Goal: Transaction & Acquisition: Download file/media

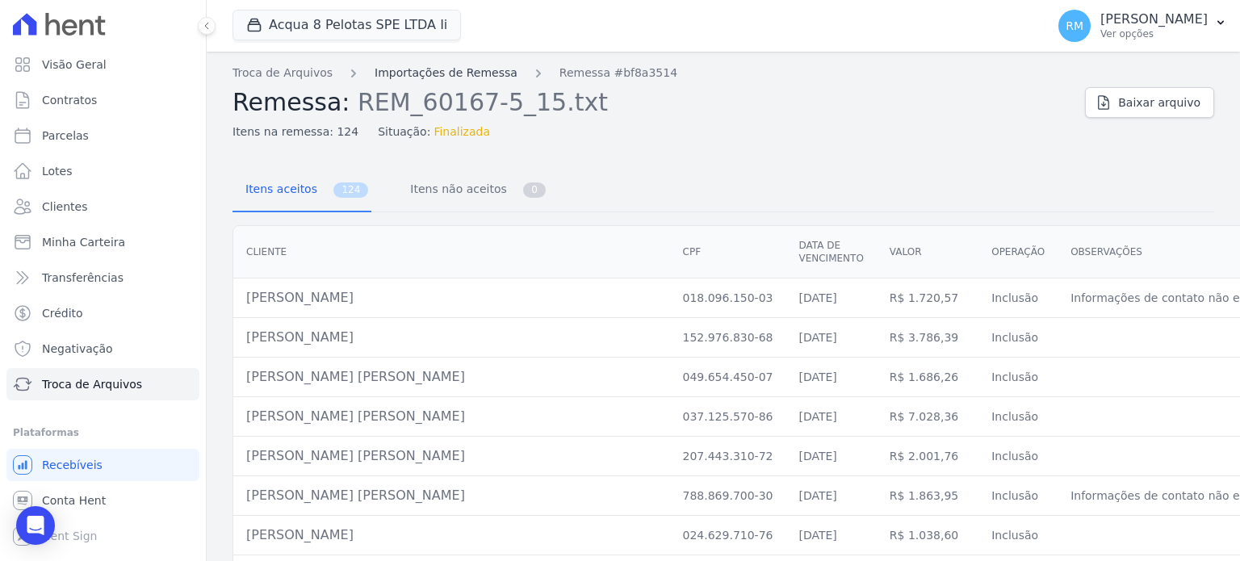
click at [380, 68] on link "Importações de Remessa" at bounding box center [446, 73] width 143 height 17
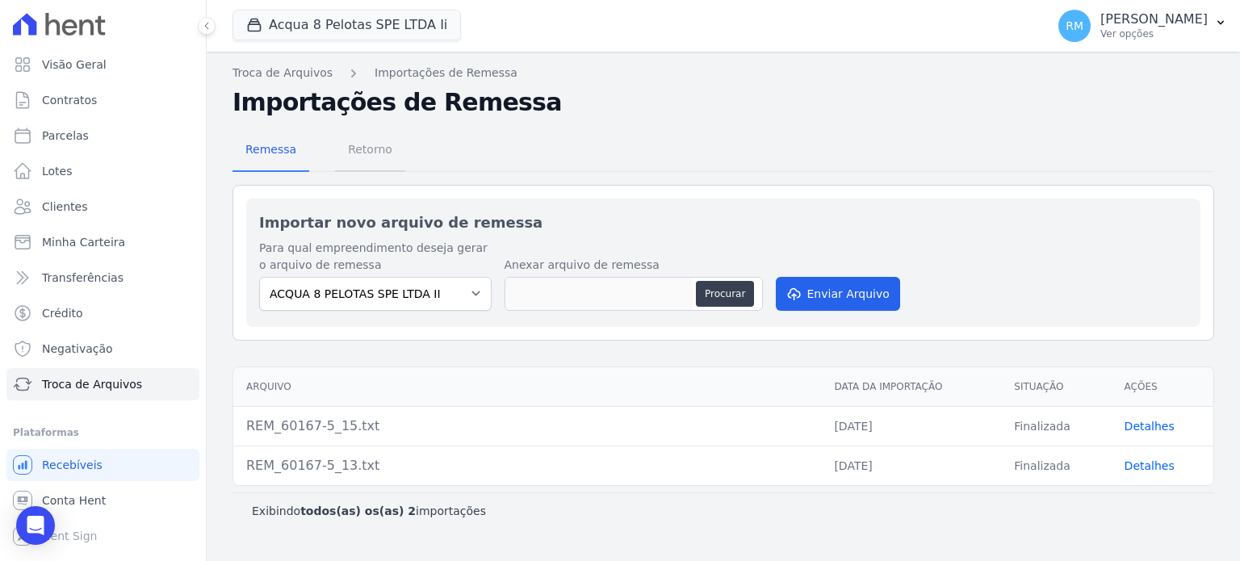
click at [373, 155] on span "Retorno" at bounding box center [370, 149] width 64 height 32
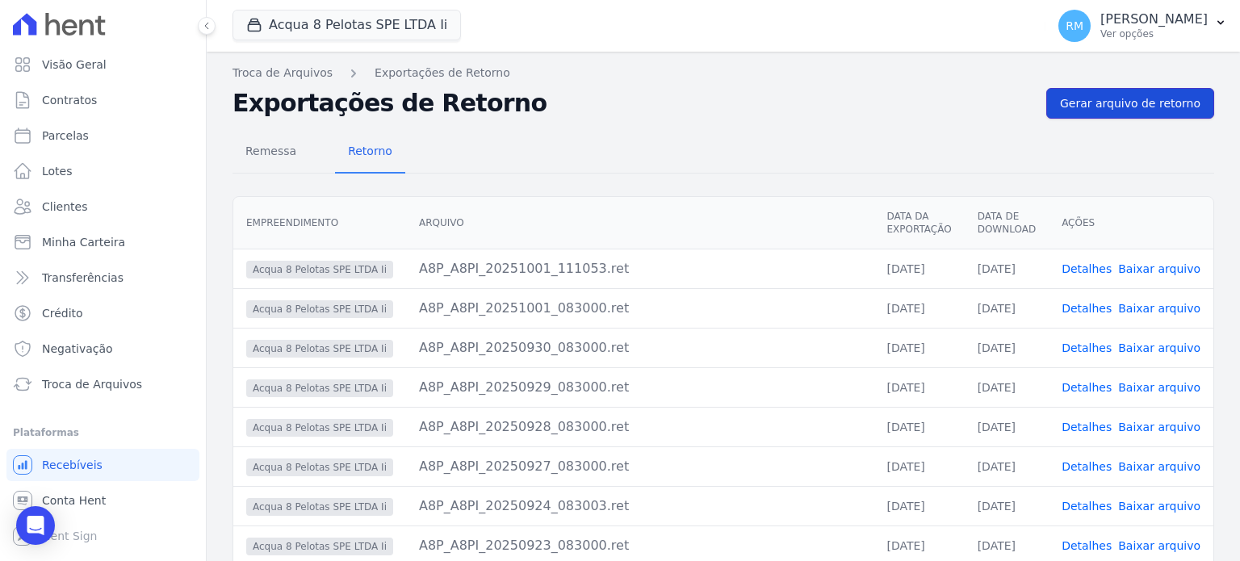
click at [1084, 106] on span "Gerar arquivo de retorno" at bounding box center [1130, 103] width 141 height 16
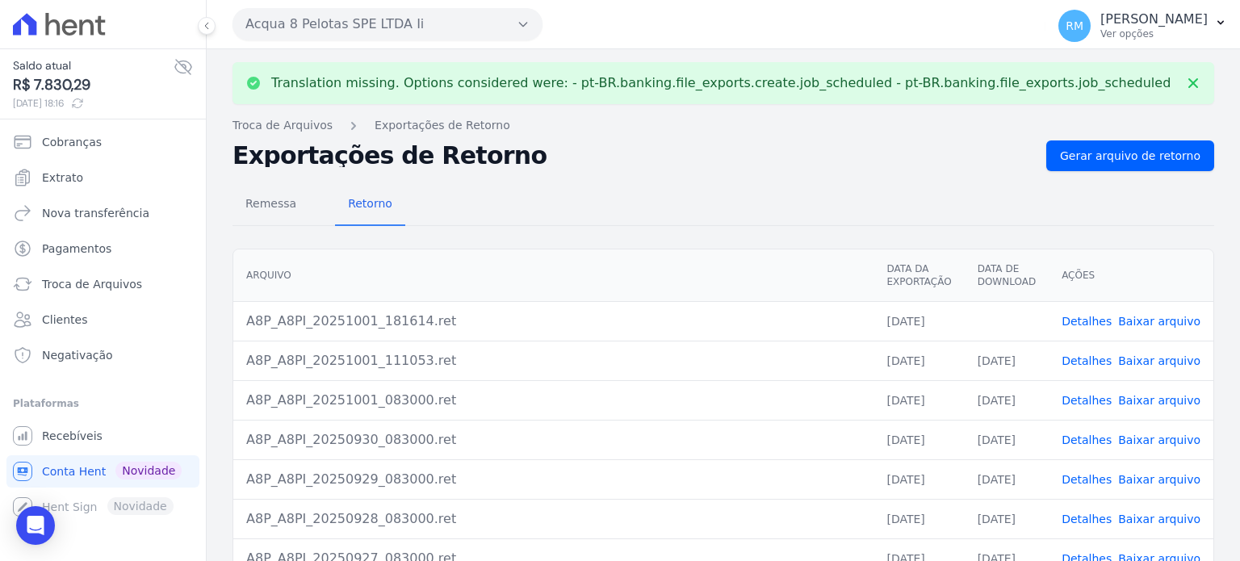
click at [1156, 318] on link "Baixar arquivo" at bounding box center [1159, 321] width 82 height 13
